Goal: Register for event/course

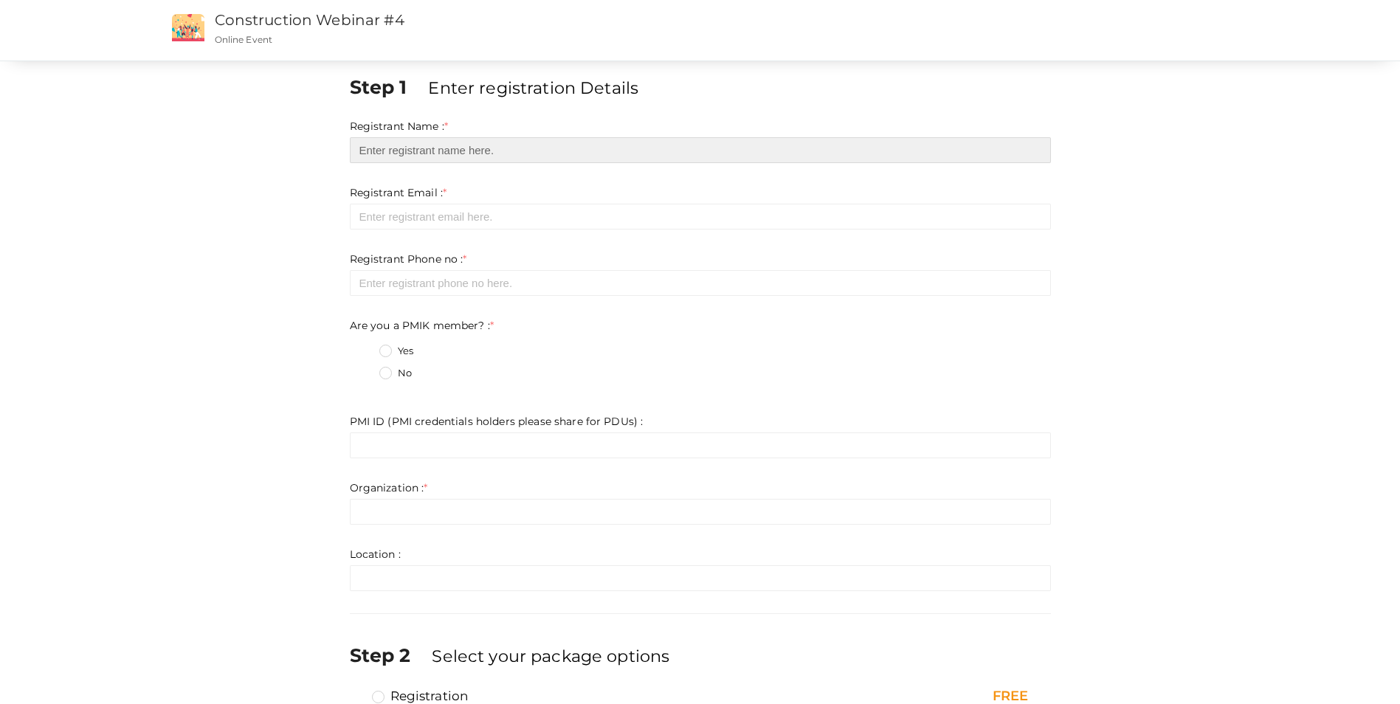
click at [540, 146] on input "text" at bounding box center [700, 150] width 701 height 26
type input "[PERSON_NAME]"
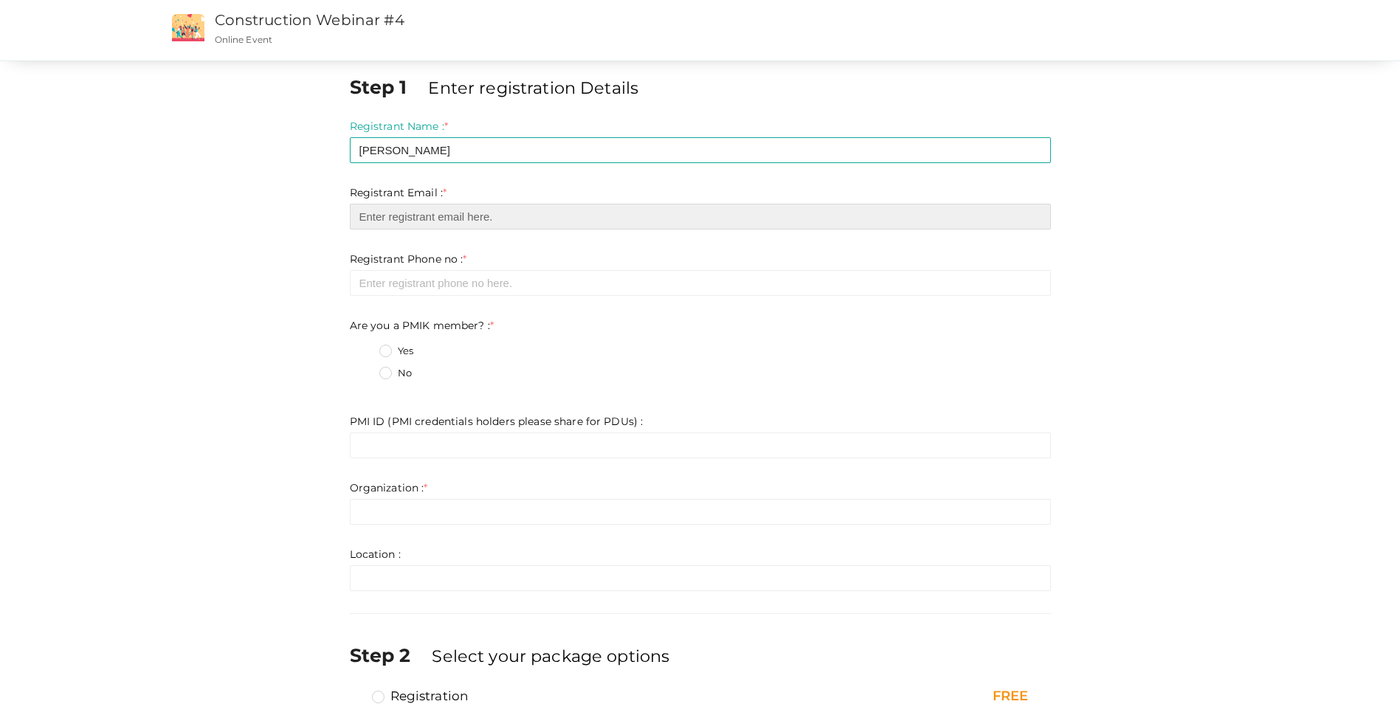
click at [523, 228] on input "email" at bounding box center [700, 217] width 701 height 26
type input "[EMAIL_ADDRESS][DOMAIN_NAME]"
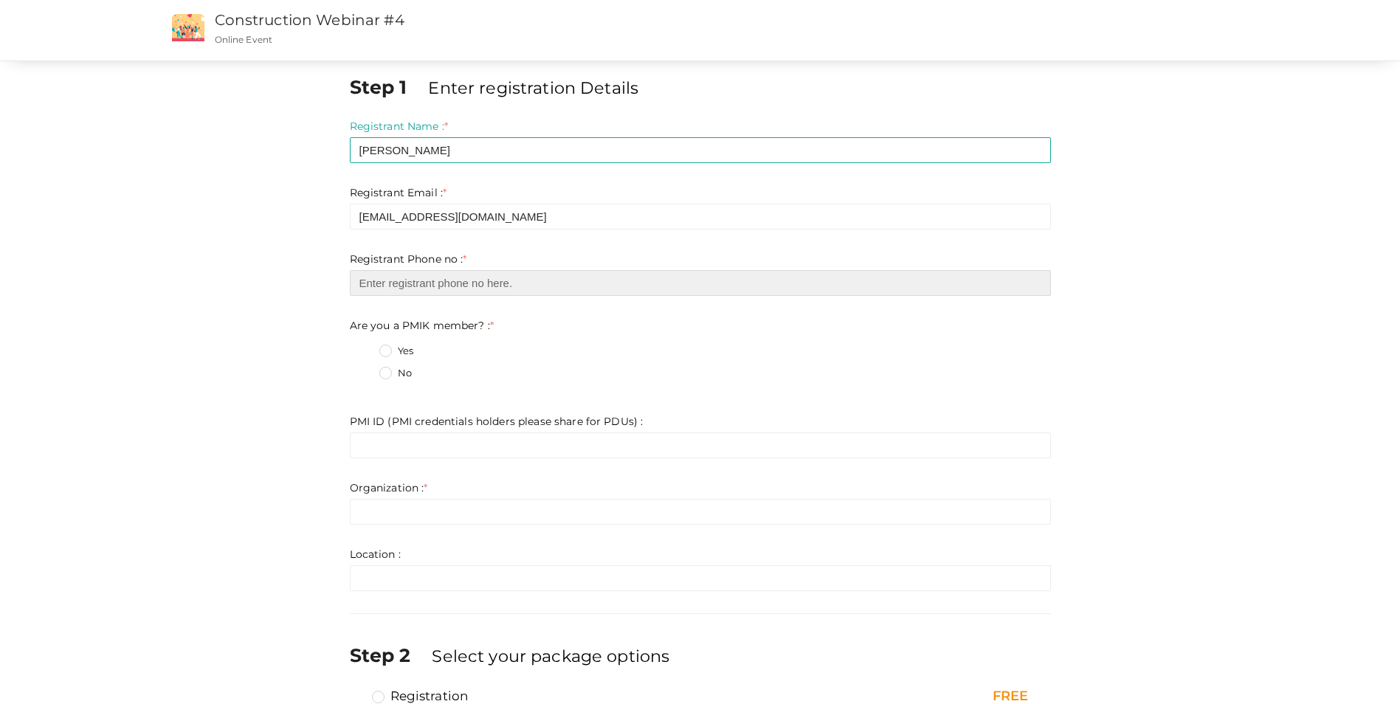
click at [423, 284] on input "number" at bounding box center [700, 283] width 701 height 26
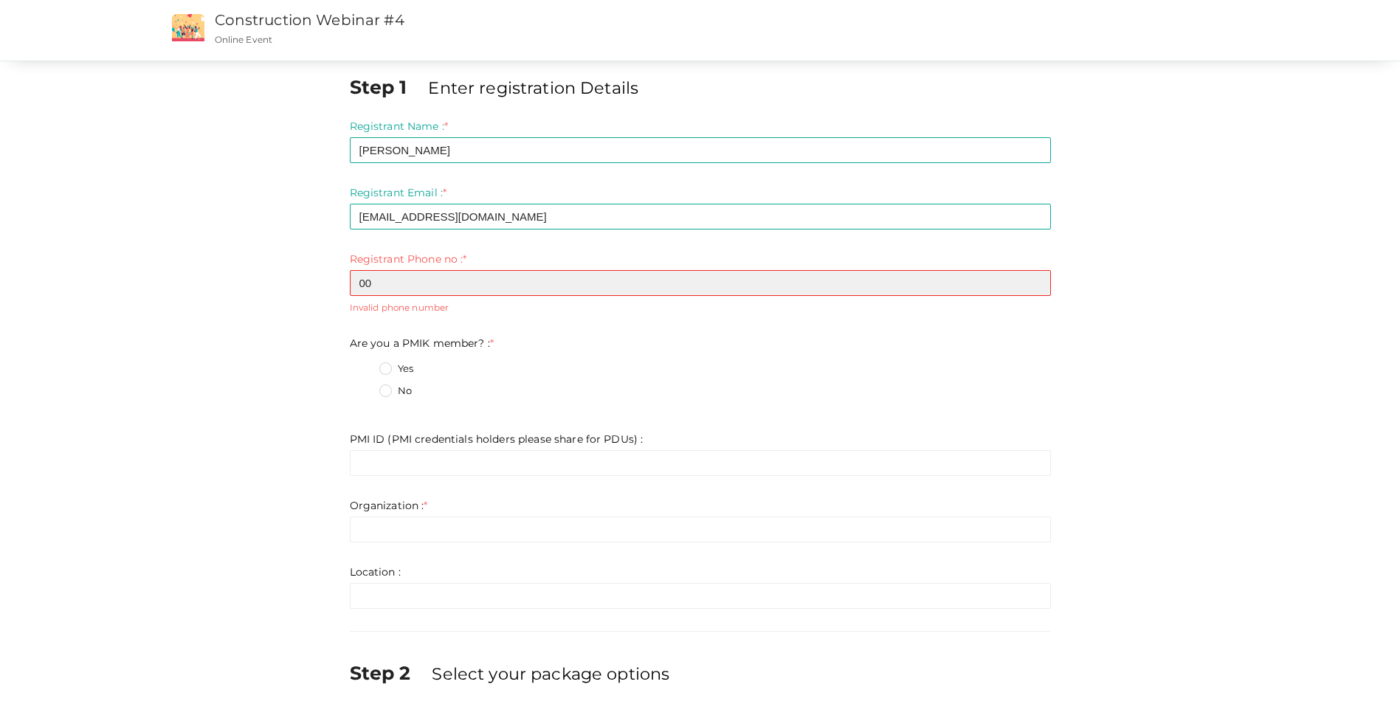
type input "0"
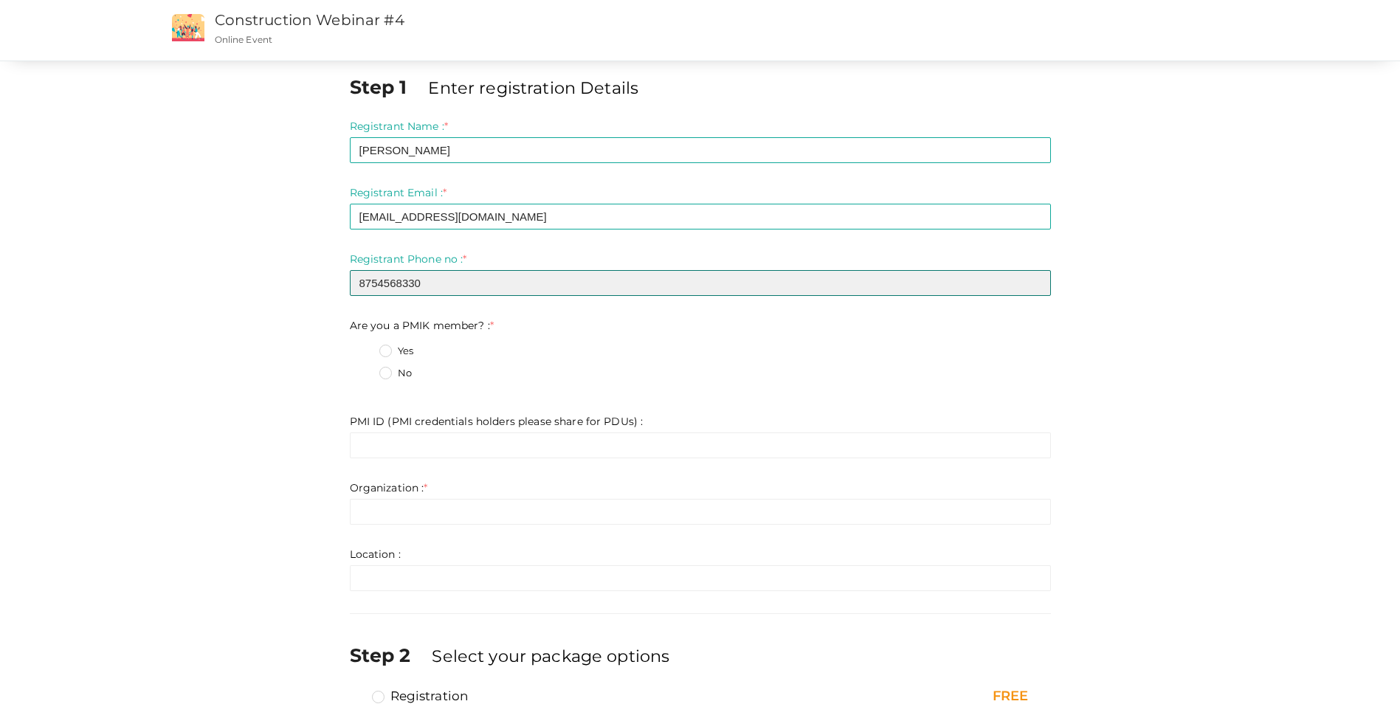
type input "8754568330"
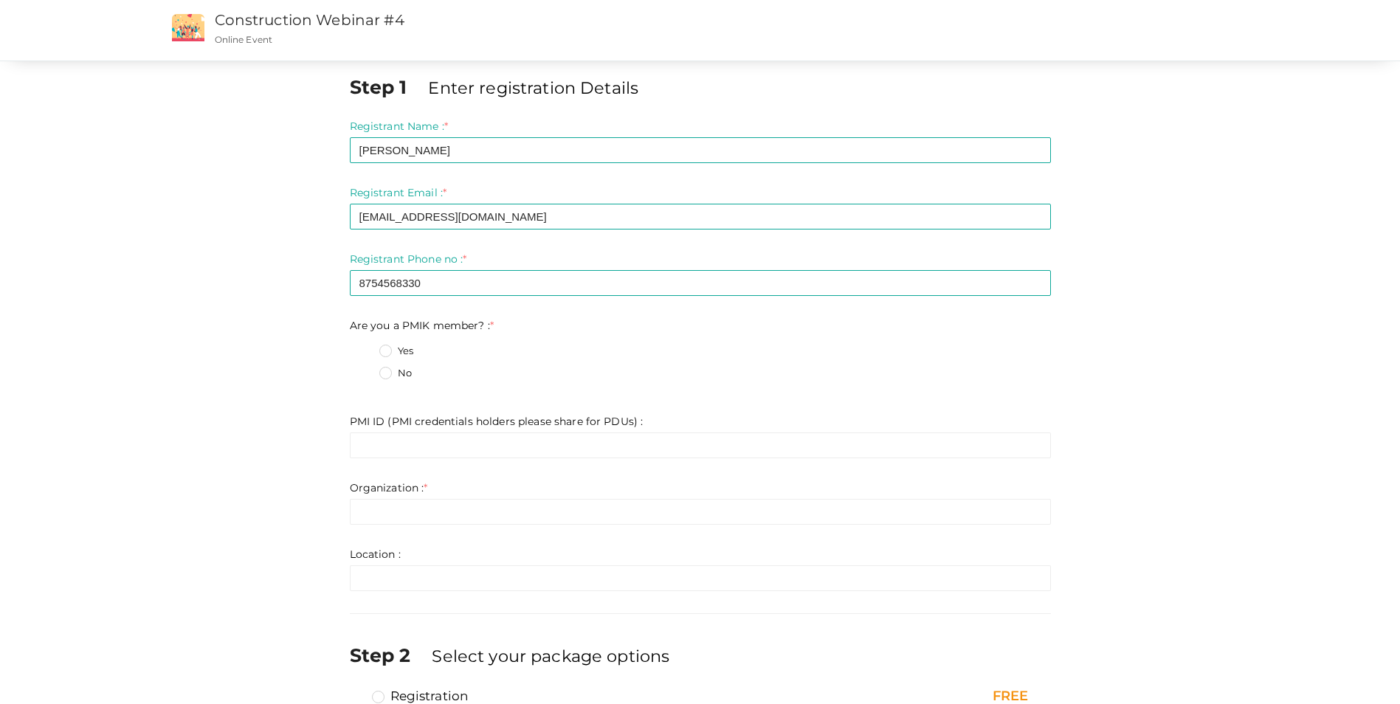
click at [384, 350] on label "Yes" at bounding box center [396, 351] width 34 height 15
click at [365, 347] on member\?\+0 "Yes" at bounding box center [365, 347] width 0 height 0
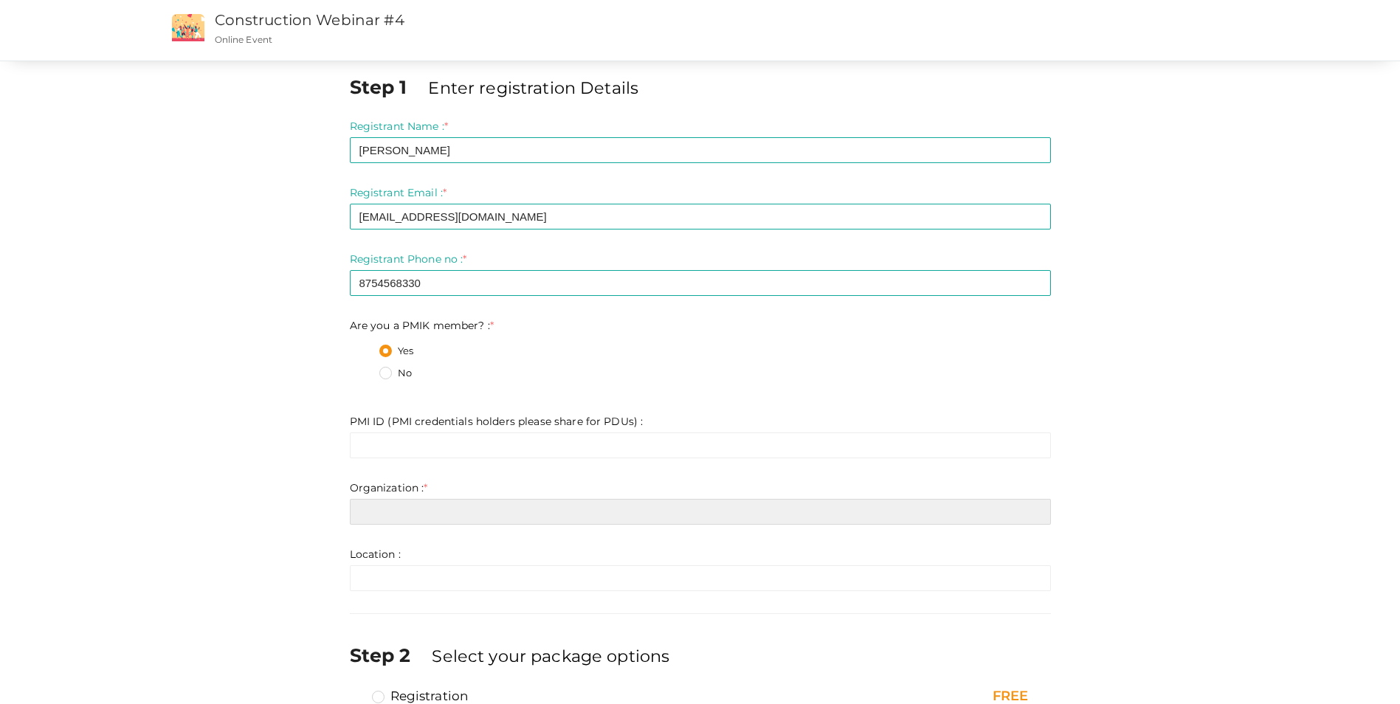
click at [455, 520] on input "text" at bounding box center [700, 512] width 701 height 26
type input "Hydropower"
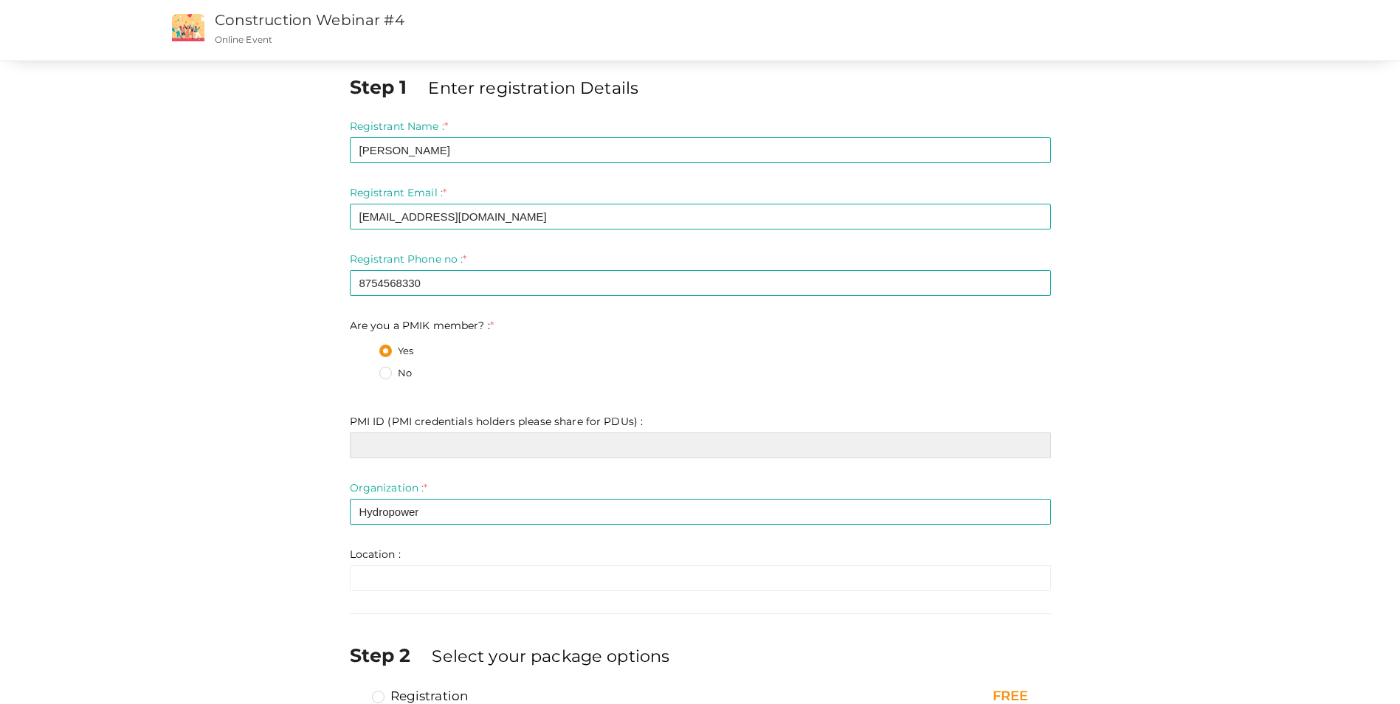
click at [513, 447] on input "text" at bounding box center [700, 446] width 701 height 26
click at [490, 447] on input "text" at bounding box center [700, 446] width 701 height 26
paste input "1578872"
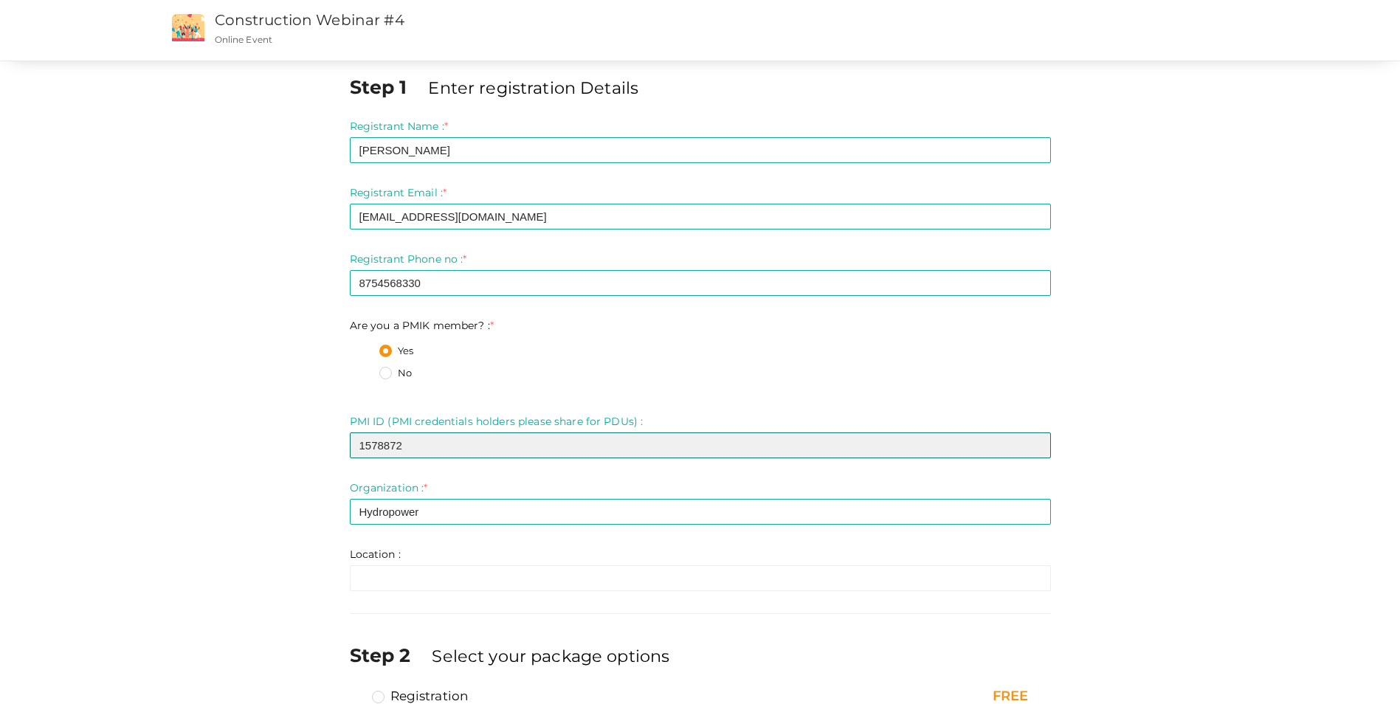
type input "1578872"
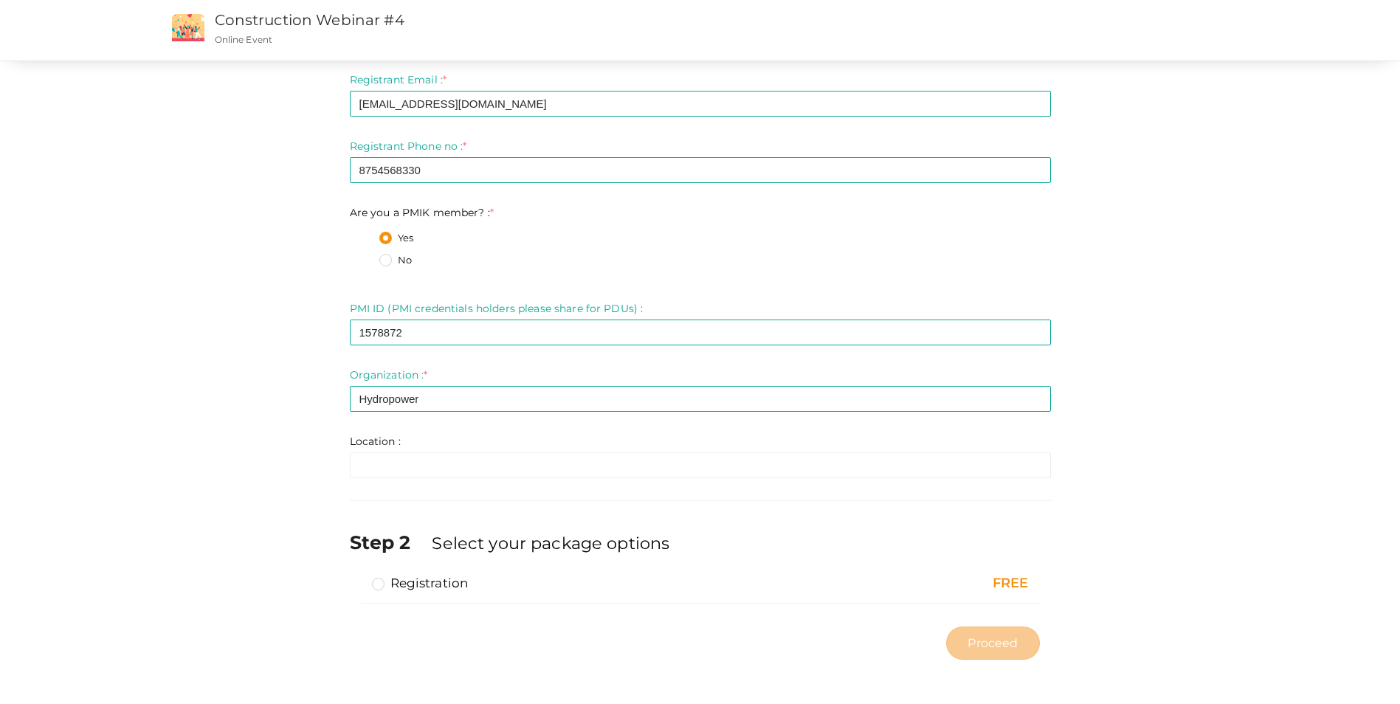
click at [375, 586] on label "Registration" at bounding box center [420, 583] width 97 height 18
click at [357, 577] on input "Registration" at bounding box center [357, 577] width 0 height 0
click at [970, 650] on span "Proceed" at bounding box center [993, 643] width 50 height 17
type input "N/A"
